Goal: Navigation & Orientation: Find specific page/section

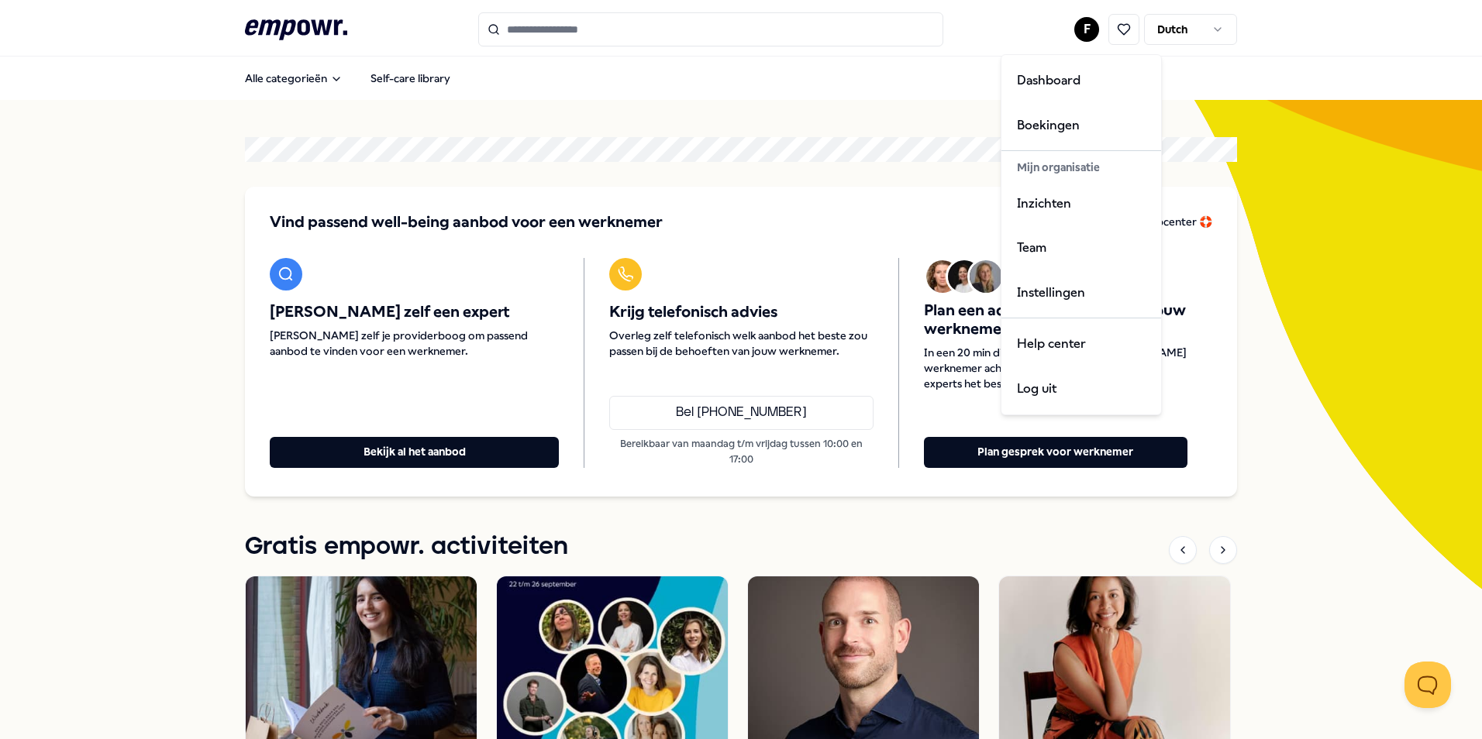
click at [1080, 30] on html ".empowr-logo_svg__cls-1{fill:#03032f} F Dutch Alle categorieën Self-care librar…" at bounding box center [741, 369] width 1482 height 739
click at [1042, 123] on div "Boekingen" at bounding box center [1080, 125] width 153 height 45
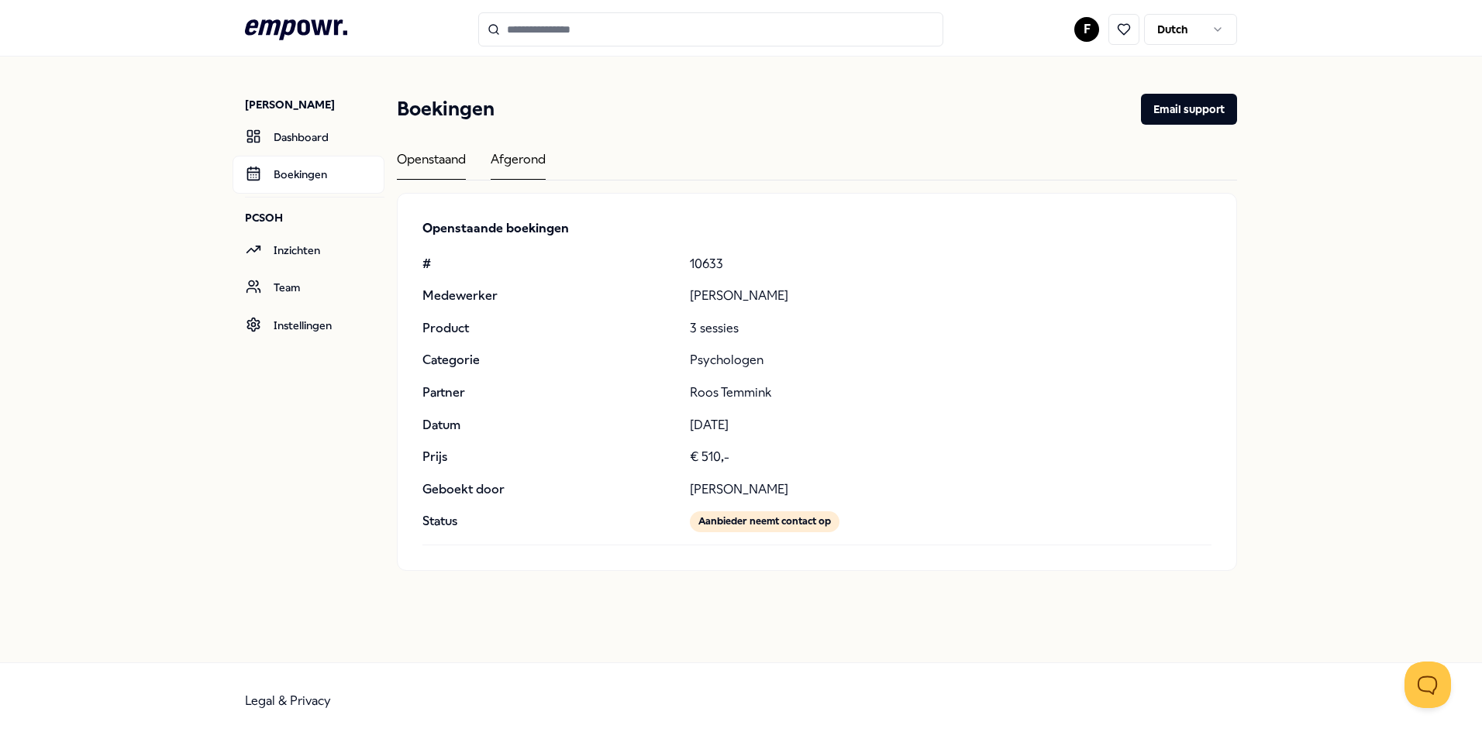
click at [505, 160] on div "Afgerond" at bounding box center [518, 165] width 55 height 30
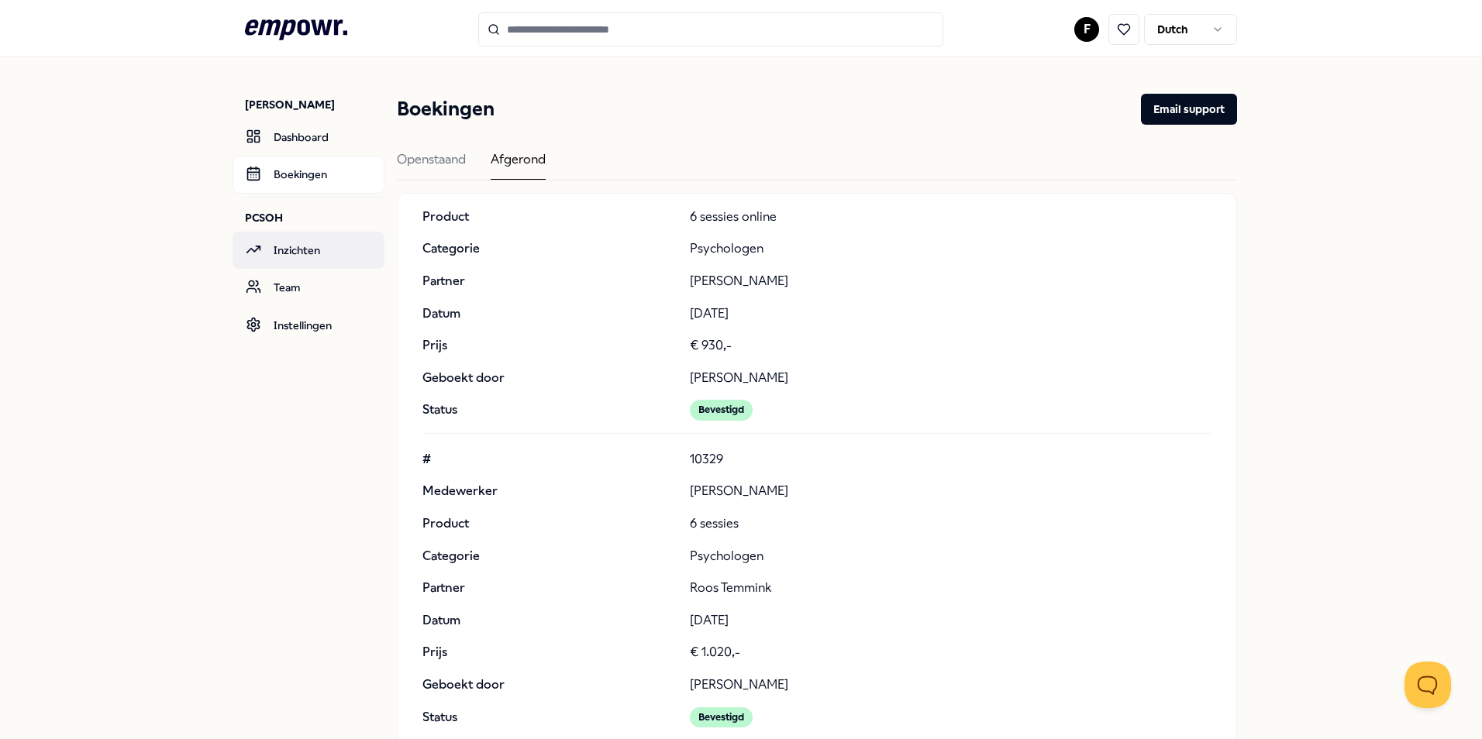
click at [283, 253] on link "Inzichten" at bounding box center [309, 250] width 152 height 37
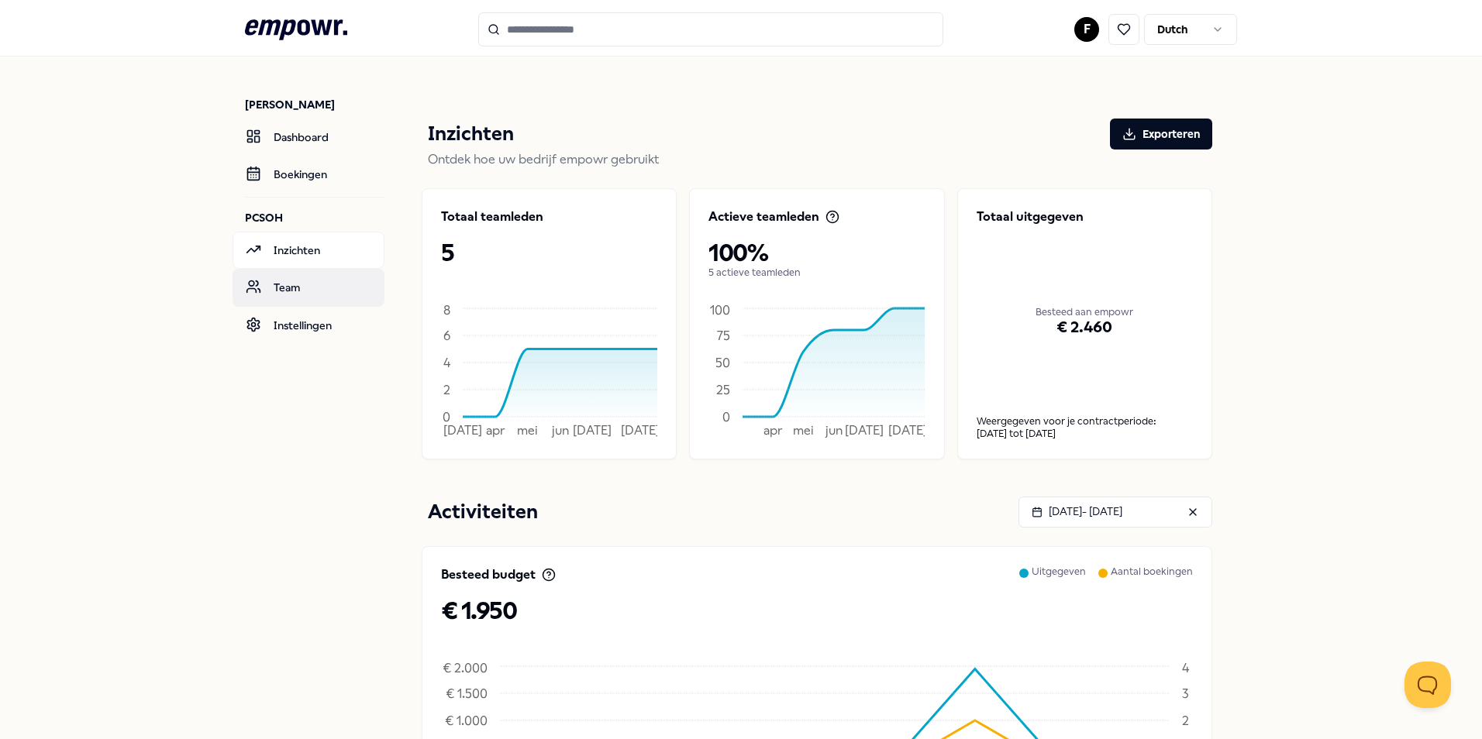
click at [261, 288] on link "Team" at bounding box center [309, 287] width 152 height 37
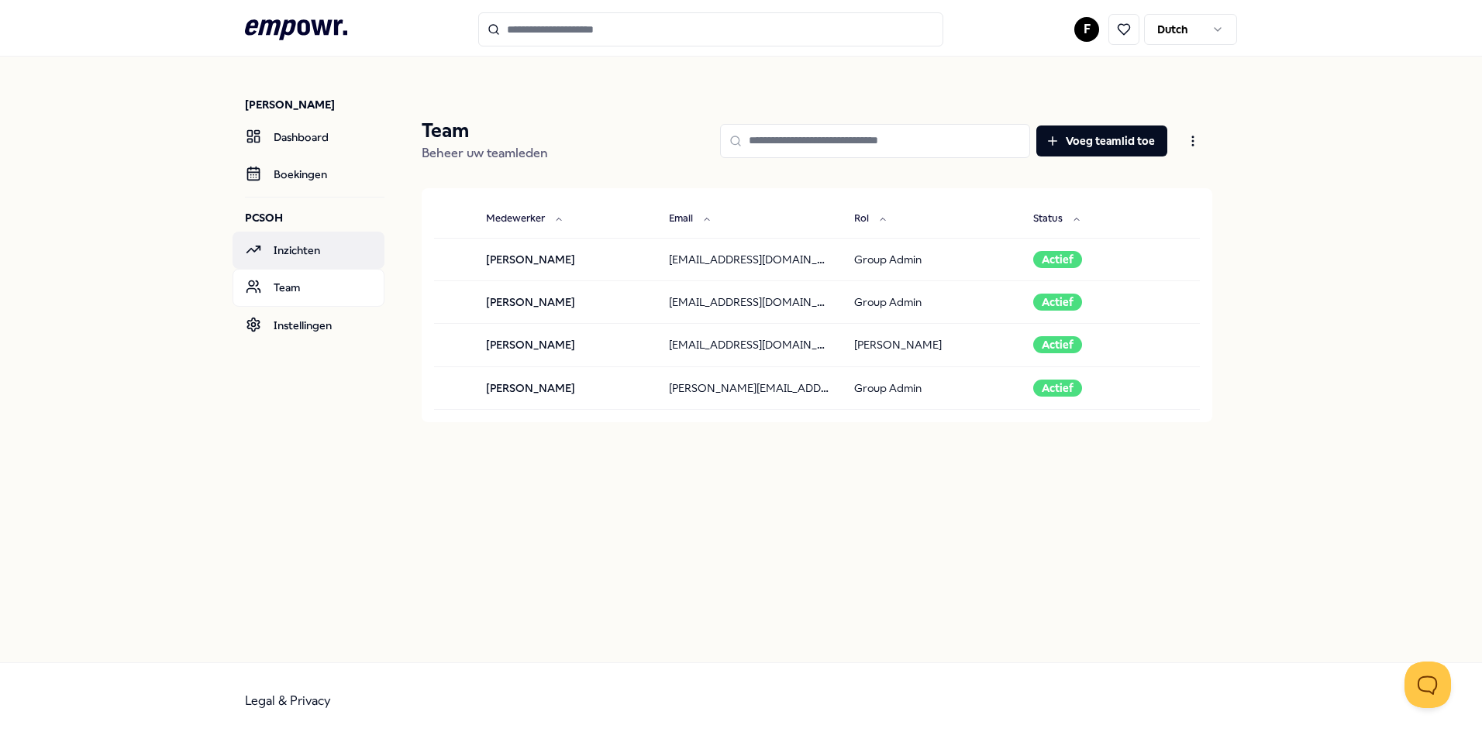
click at [294, 252] on link "Inzichten" at bounding box center [309, 250] width 152 height 37
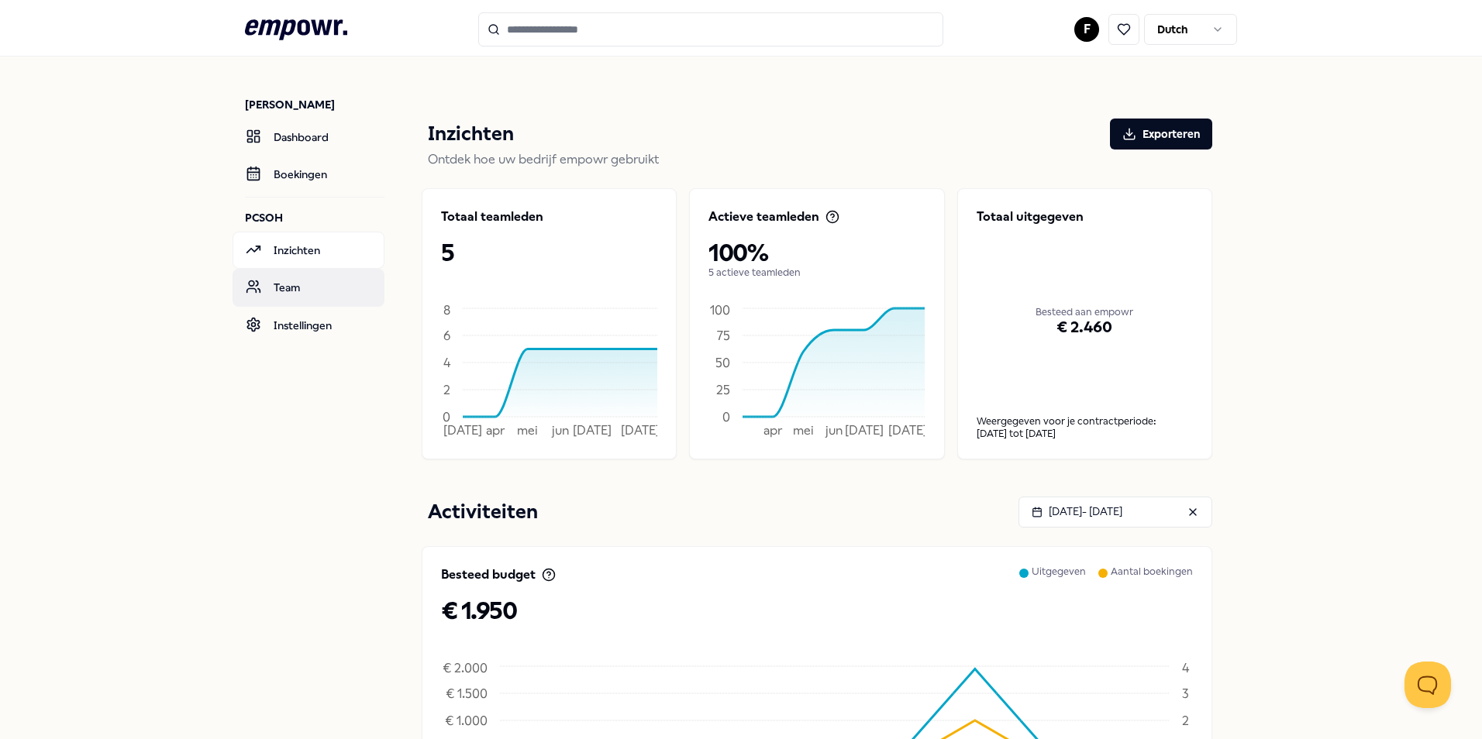
click at [282, 288] on link "Team" at bounding box center [309, 287] width 152 height 37
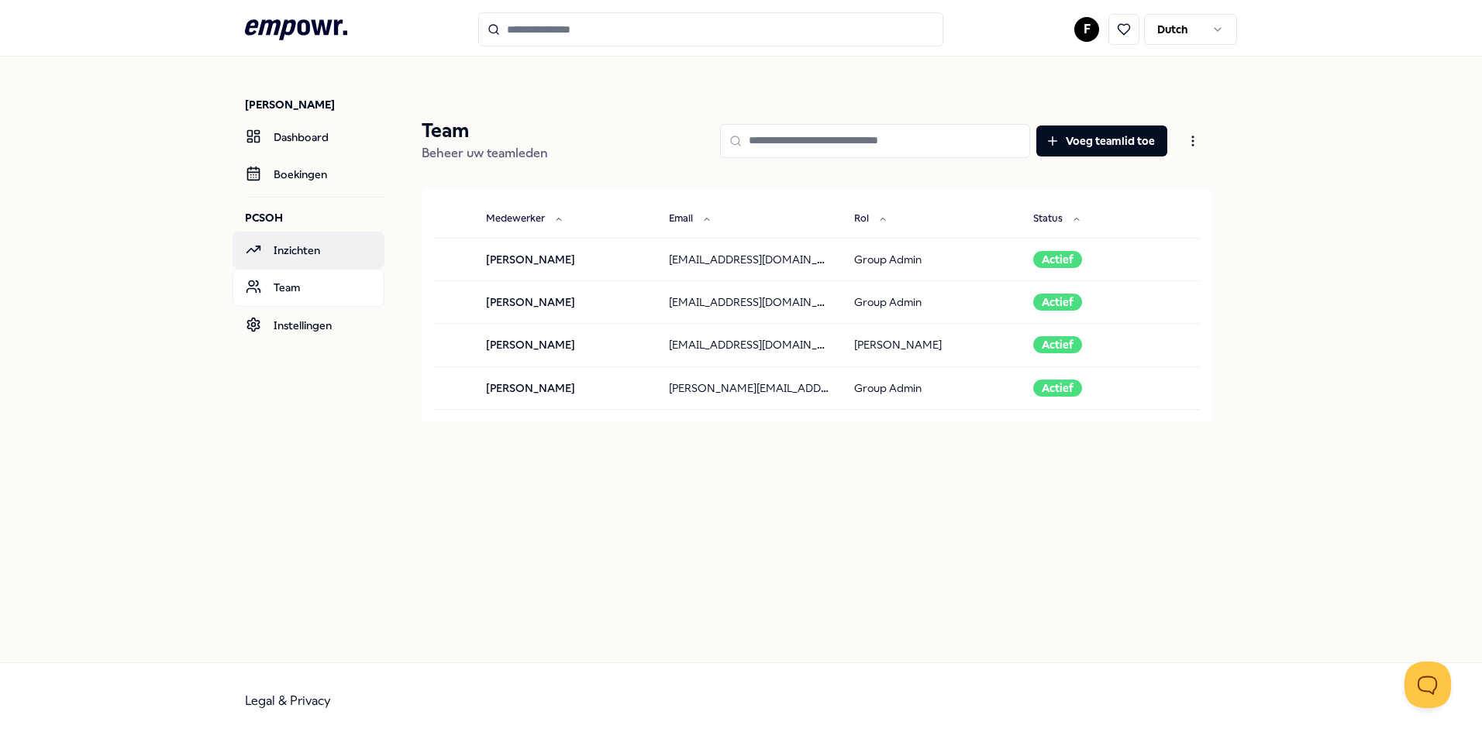
click at [291, 250] on link "Inzichten" at bounding box center [309, 250] width 152 height 37
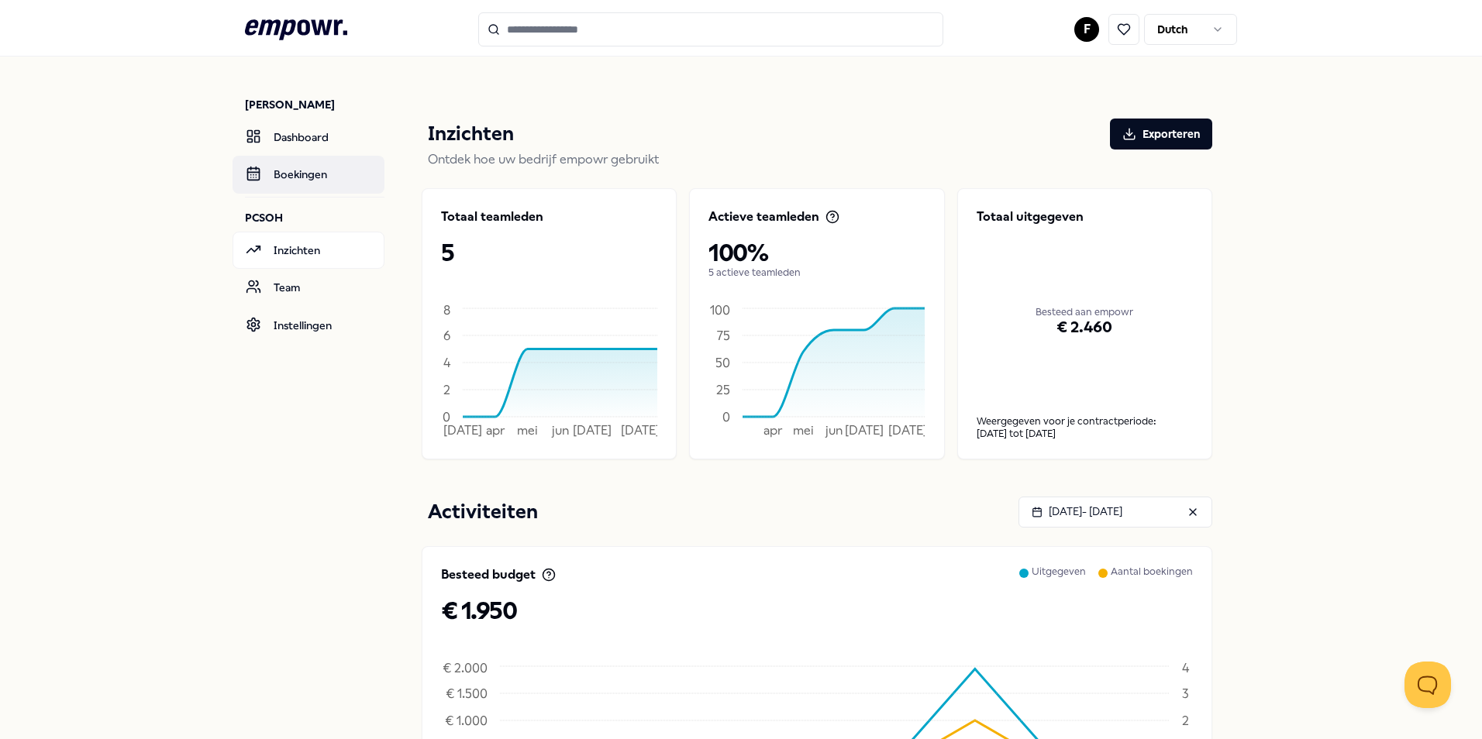
click at [307, 171] on link "Boekingen" at bounding box center [309, 174] width 152 height 37
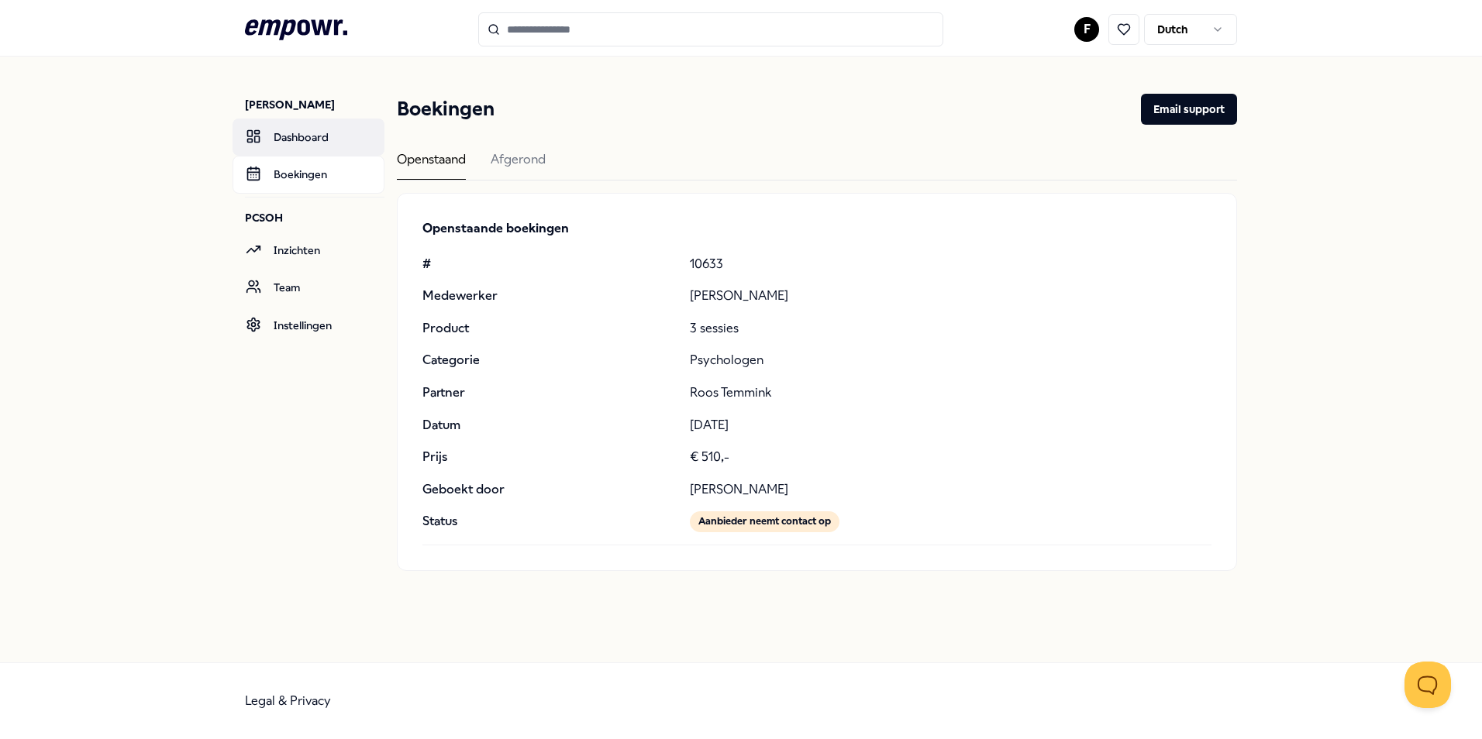
click at [277, 146] on link "Dashboard" at bounding box center [309, 137] width 152 height 37
